Goal: Task Accomplishment & Management: Understand process/instructions

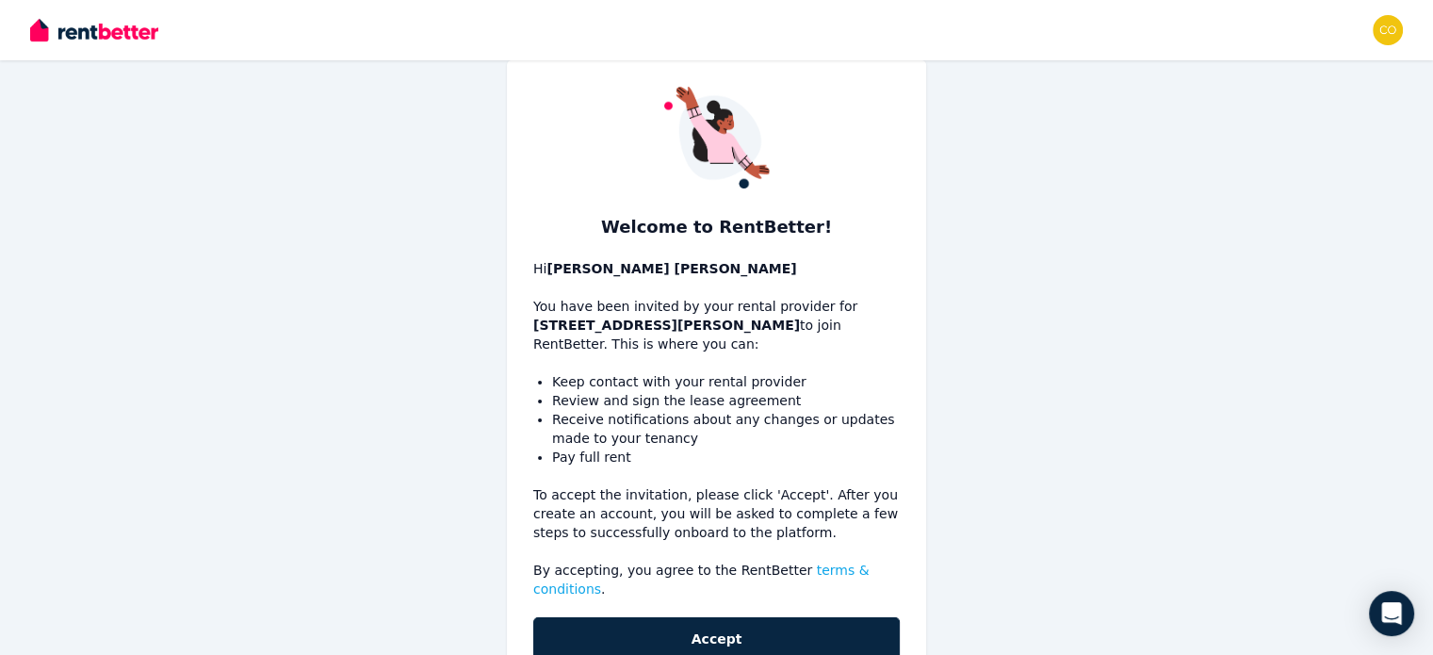
scroll to position [75, 0]
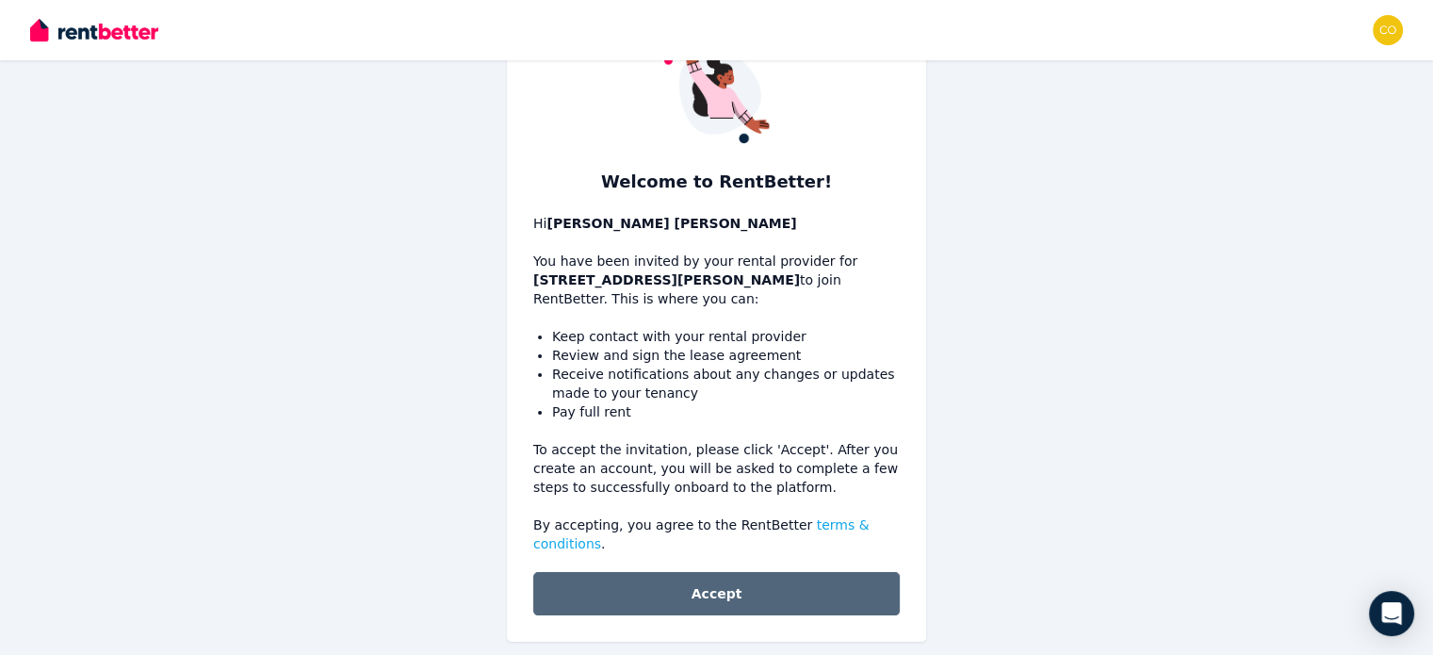
click at [710, 575] on button "Accept" at bounding box center [716, 593] width 367 height 43
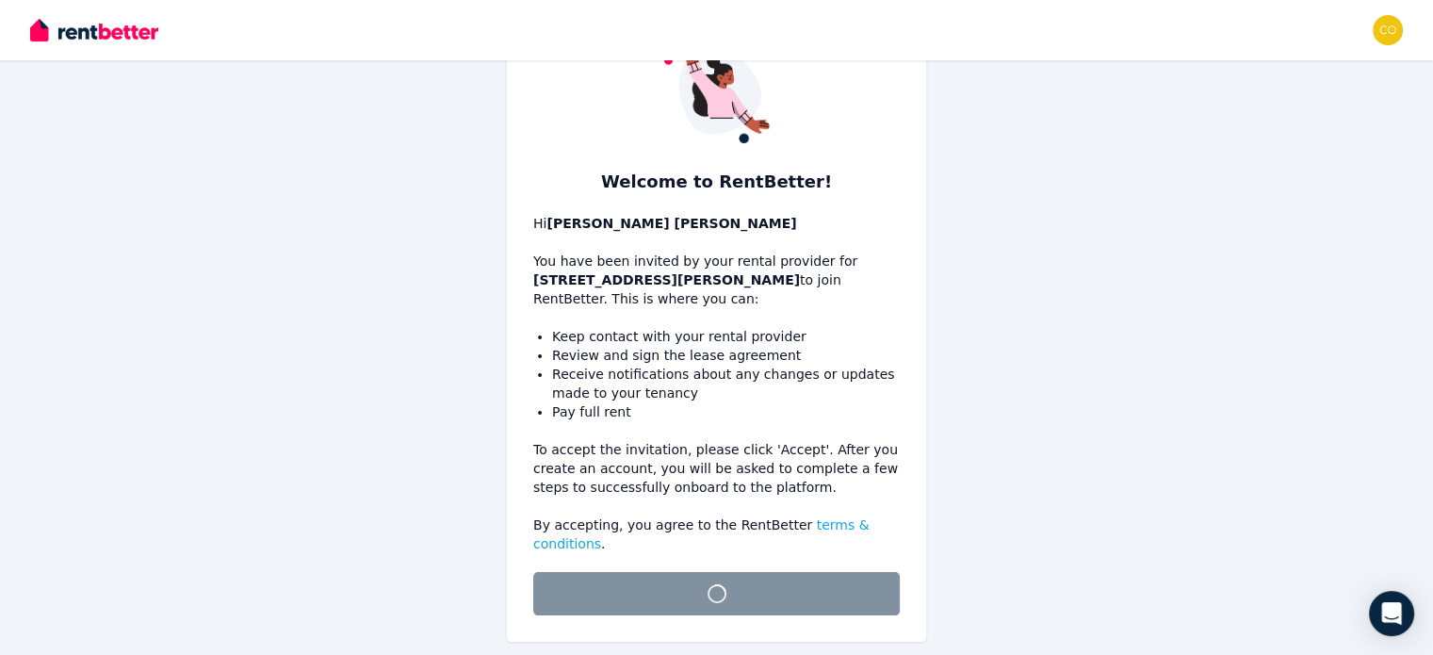
scroll to position [51, 0]
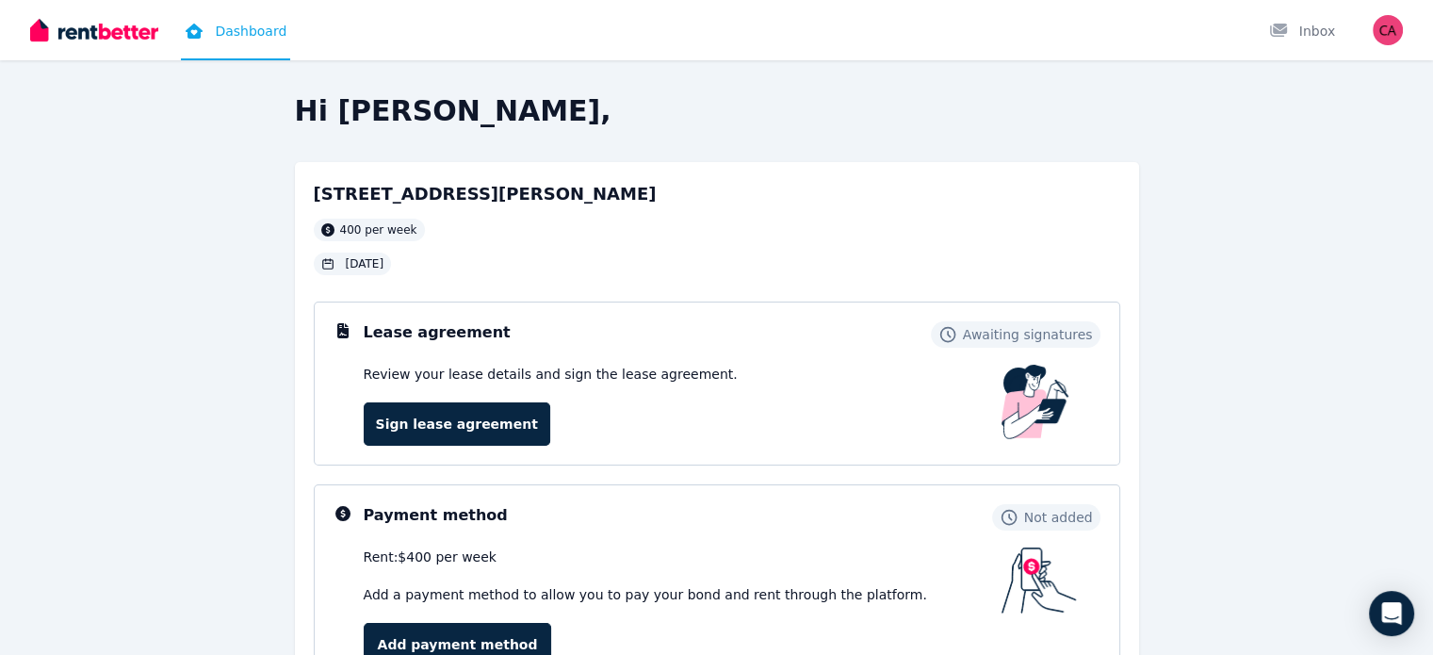
click at [328, 265] on icon at bounding box center [327, 263] width 13 height 13
click at [380, 269] on span "[DATE]" at bounding box center [365, 263] width 39 height 15
click at [449, 432] on link "Sign lease agreement" at bounding box center [457, 423] width 187 height 43
